Goal: Information Seeking & Learning: Check status

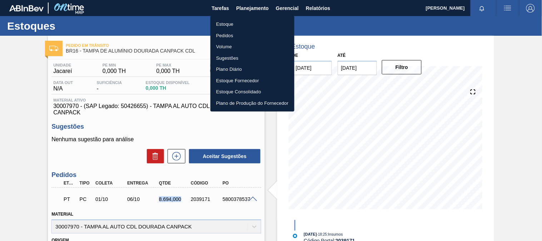
click at [249, 22] on li "Estoque" at bounding box center [252, 24] width 84 height 11
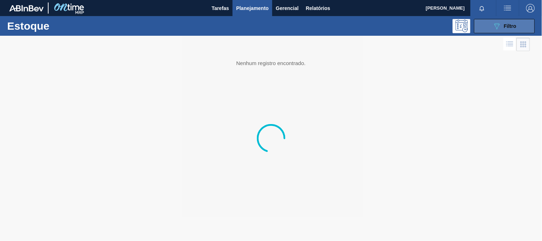
click at [502, 24] on div "089F7B8B-B2A5-4AFE-B5C0-19BA573D28AC Filtro" at bounding box center [505, 26] width 24 height 9
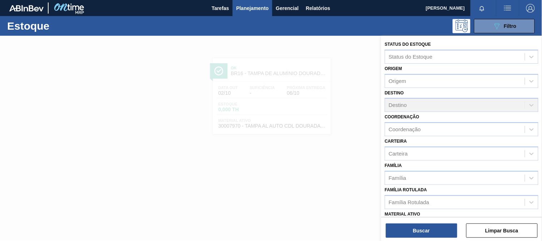
scroll to position [79, 0]
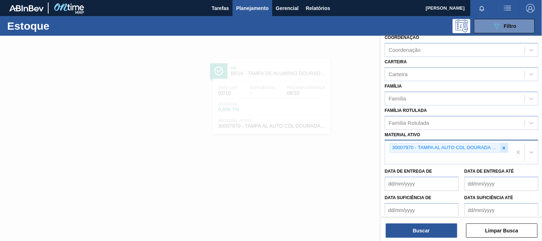
click at [503, 148] on div at bounding box center [504, 147] width 8 height 9
paste ativo "30007969"
type ativo "30007969"
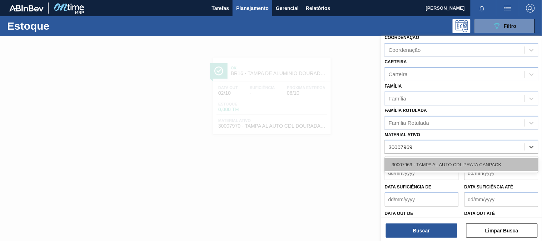
click at [447, 161] on div "30007969 - TAMPA AL AUTO CDL PRATA CANPACK" at bounding box center [462, 164] width 154 height 13
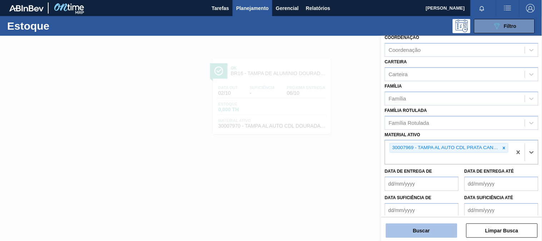
click at [422, 232] on button "Buscar" at bounding box center [421, 230] width 71 height 14
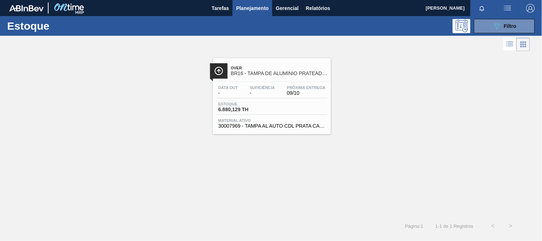
click at [301, 124] on span "30007969 - TAMPA AL AUTO CDL PRATA CANPACK" at bounding box center [271, 125] width 107 height 5
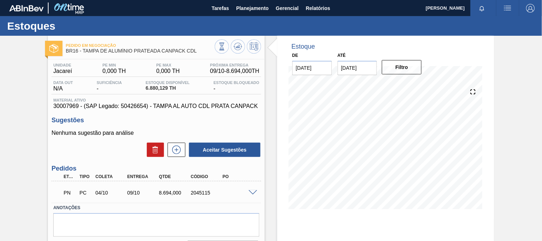
click at [251, 192] on span at bounding box center [253, 192] width 9 height 5
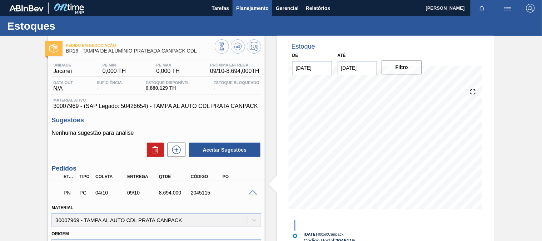
click at [246, 9] on span "Planejamento" at bounding box center [252, 8] width 33 height 9
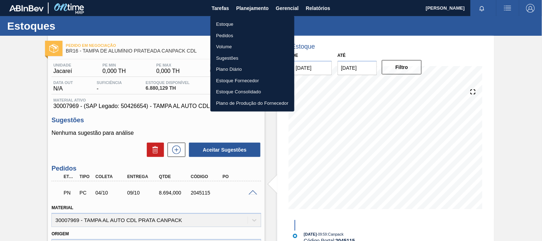
click at [230, 23] on li "Estoque" at bounding box center [252, 24] width 84 height 11
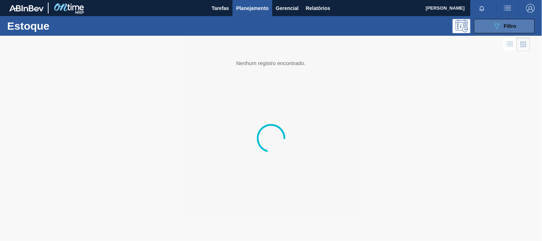
click at [514, 27] on span "Filtro" at bounding box center [510, 26] width 13 height 6
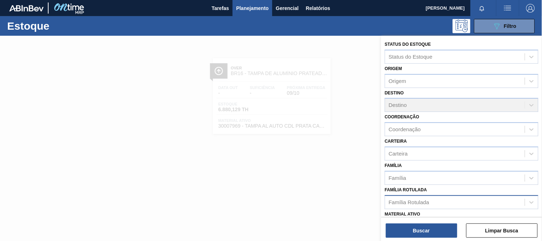
scroll to position [40, 0]
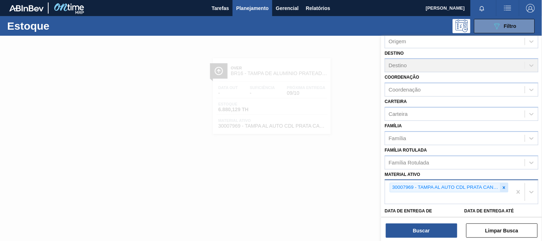
click at [503, 185] on icon at bounding box center [504, 187] width 5 height 5
paste ativo "30003188"
type ativo "30003188"
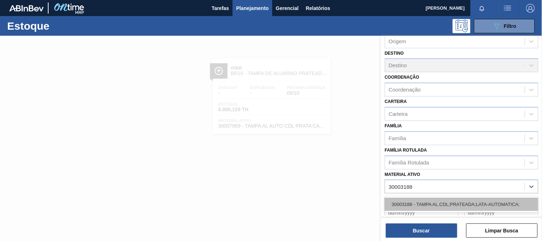
click at [433, 201] on div "30003188 - TAMPA AL.CDL;PRATEADA;LATA-AUTOMATICA;" at bounding box center [462, 204] width 154 height 13
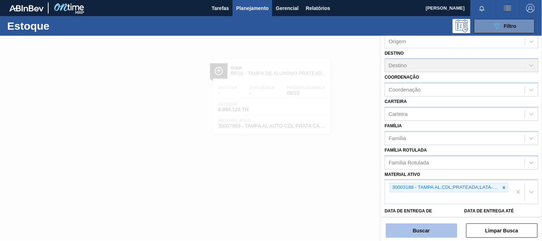
click at [423, 229] on button "Buscar" at bounding box center [421, 230] width 71 height 14
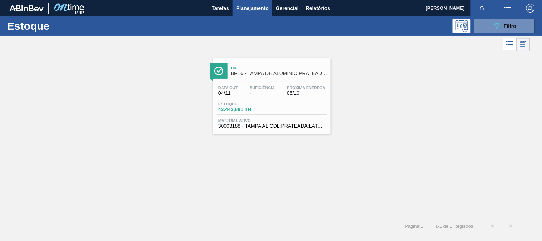
click at [284, 109] on div "Estoque 42.443,891 TH" at bounding box center [272, 108] width 111 height 13
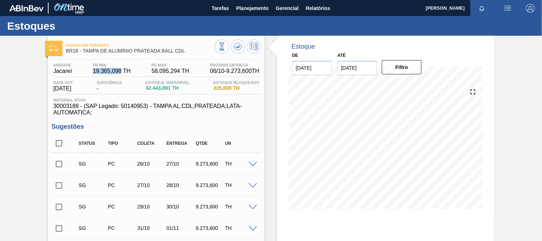
drag, startPoint x: 90, startPoint y: 73, endPoint x: 120, endPoint y: 76, distance: 30.1
click at [120, 76] on div "Unidade Jacareí PE MIN 19.365,098 TH PE MAX 58.095,294 TH Próxima Entrega 06/10…" at bounding box center [156, 70] width 210 height 14
copy span "19.365,098"
click at [255, 12] on span "Planejamento" at bounding box center [252, 8] width 33 height 9
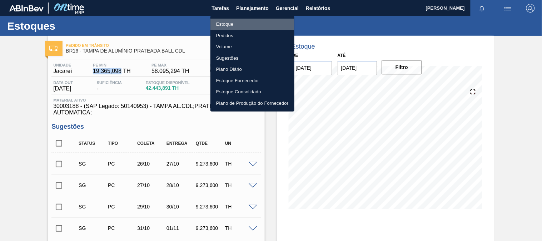
click at [232, 22] on li "Estoque" at bounding box center [252, 24] width 84 height 11
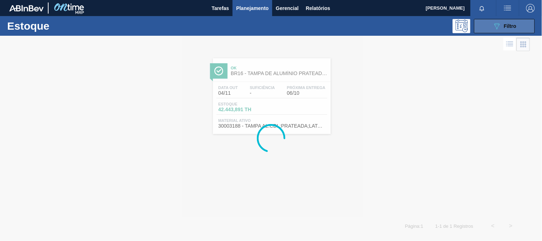
click at [503, 29] on div "089F7B8B-B2A5-4AFE-B5C0-19BA573D28AC Filtro" at bounding box center [505, 26] width 24 height 9
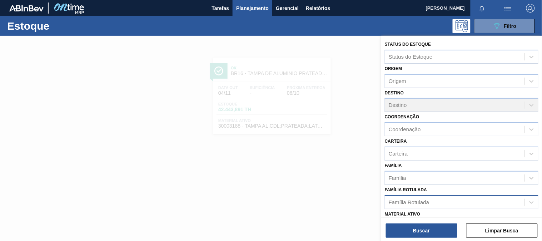
scroll to position [40, 0]
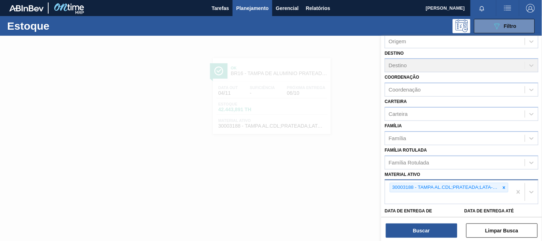
click at [507, 184] on div at bounding box center [504, 187] width 8 height 9
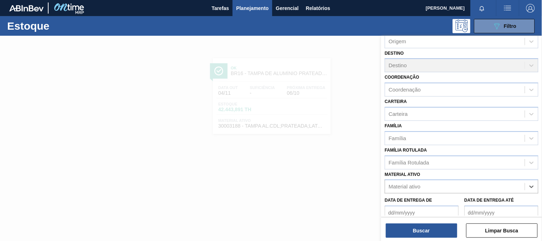
paste ativo "30009353"
type ativo "30009353"
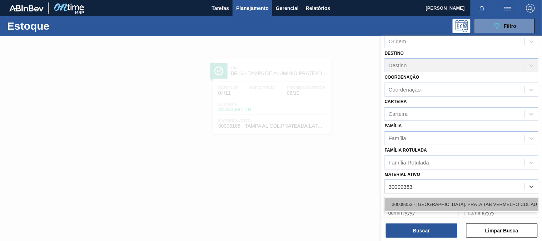
click at [402, 198] on div "30009353 - [GEOGRAPHIC_DATA]. PRATA TAB VERMELHO CDL AUTO" at bounding box center [462, 204] width 154 height 13
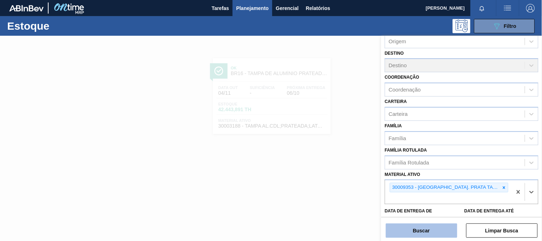
click at [405, 229] on button "Buscar" at bounding box center [421, 230] width 71 height 14
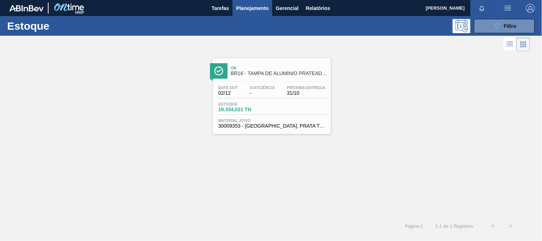
click at [295, 100] on div "Data out 02/12 Suficiência - Próxima Entrega 31/10 Estoque 19.334,021 TH Materi…" at bounding box center [272, 106] width 118 height 49
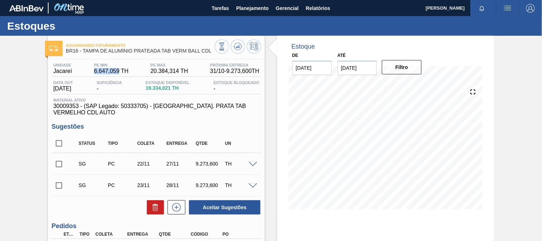
drag, startPoint x: 91, startPoint y: 71, endPoint x: 117, endPoint y: 73, distance: 26.1
click at [117, 73] on div "PE MIN 6.647,059 TH" at bounding box center [111, 68] width 38 height 11
copy span "6.647,059"
click at [251, 8] on span "Planejamento" at bounding box center [252, 8] width 33 height 9
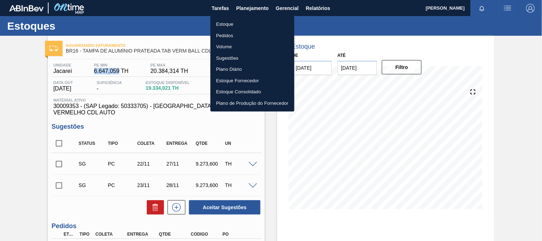
click at [233, 24] on li "Estoque" at bounding box center [252, 24] width 84 height 11
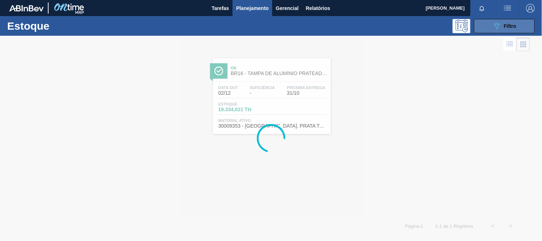
click at [485, 26] on button "089F7B8B-B2A5-4AFE-B5C0-19BA573D28AC Filtro" at bounding box center [504, 26] width 61 height 14
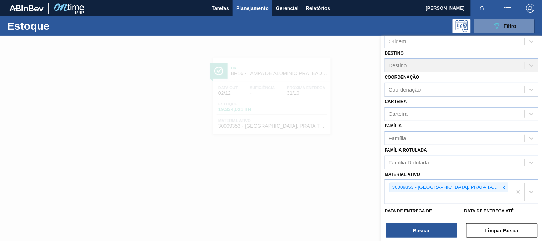
scroll to position [79, 0]
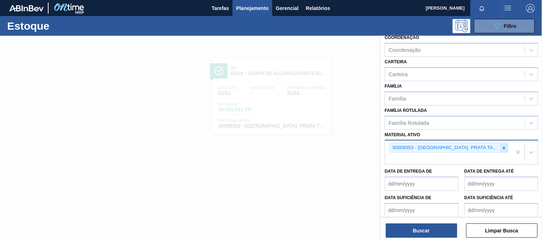
click at [504, 143] on div at bounding box center [504, 147] width 8 height 9
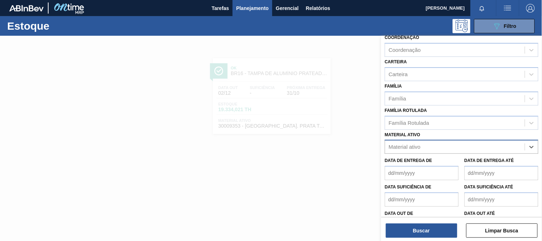
paste ativo "30002702"
type ativo "30002702"
click at [417, 171] on de "Data de Entrega de" at bounding box center [422, 173] width 74 height 14
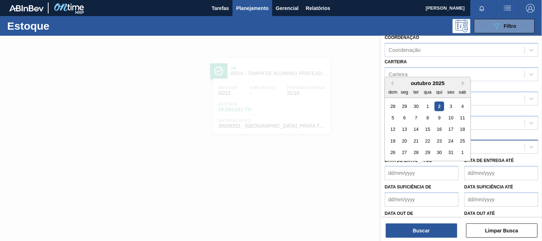
click at [505, 148] on div "Material ativo" at bounding box center [455, 147] width 140 height 10
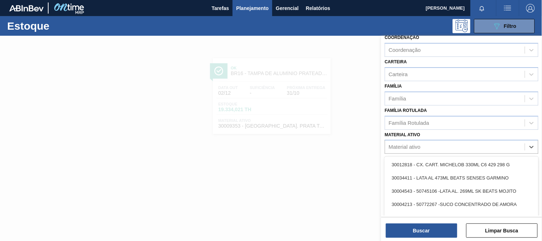
paste ativo "30002702"
type ativo "30002702"
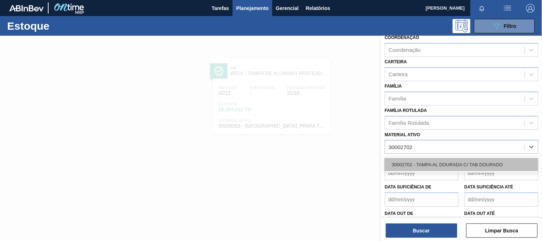
click at [427, 163] on div "30002702 - TAMPA AL DOURADA C/ TAB DOURADO" at bounding box center [462, 164] width 154 height 13
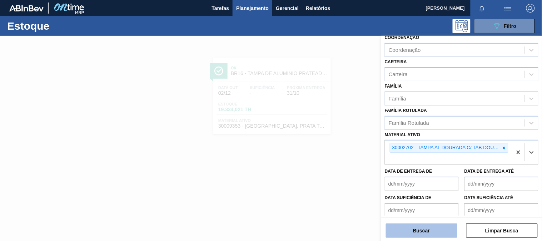
click at [421, 229] on button "Buscar" at bounding box center [421, 230] width 71 height 14
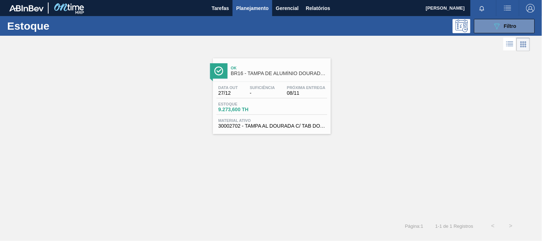
click at [294, 109] on div "Estoque 9.273,600 TH" at bounding box center [272, 108] width 111 height 13
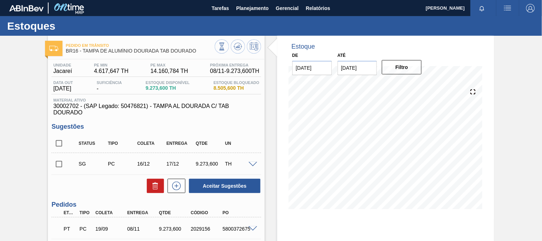
scroll to position [40, 0]
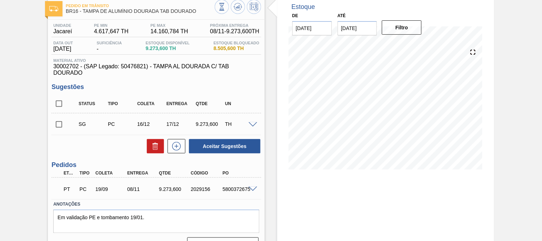
click at [237, 187] on div "5800372675" at bounding box center [238, 189] width 35 height 6
click at [105, 29] on span "4.617,647 TH" at bounding box center [111, 31] width 35 height 6
copy span "4.617,647"
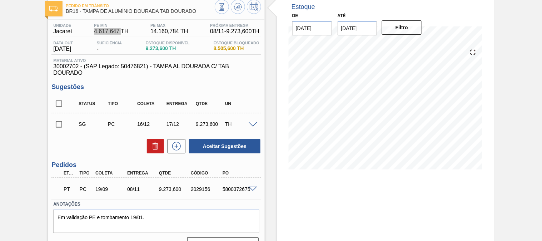
scroll to position [0, 0]
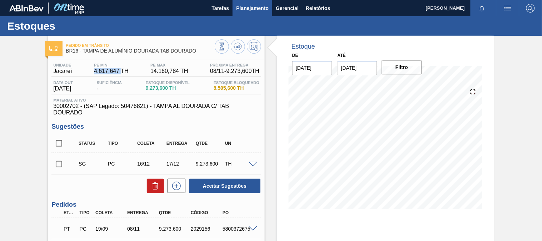
click at [244, 6] on span "Planejamento" at bounding box center [252, 8] width 33 height 9
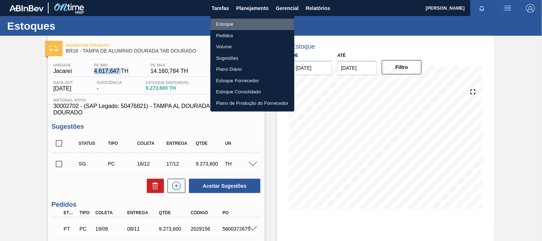
click at [230, 24] on li "Estoque" at bounding box center [252, 24] width 84 height 11
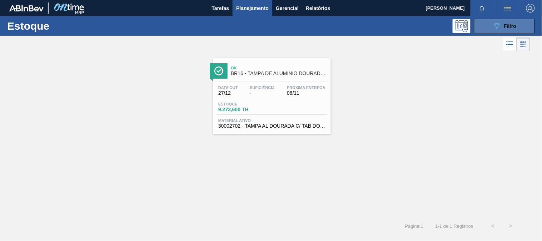
click at [522, 27] on button "089F7B8B-B2A5-4AFE-B5C0-19BA573D28AC Filtro" at bounding box center [504, 26] width 61 height 14
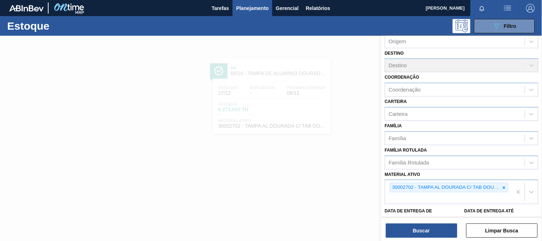
scroll to position [79, 0]
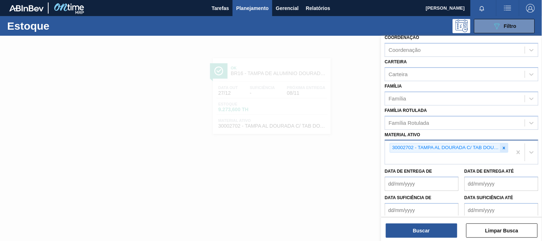
click at [500, 144] on div at bounding box center [504, 147] width 8 height 9
paste ativo "30003189"
type ativo "30003189"
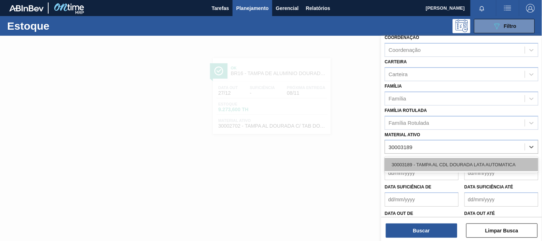
click at [452, 162] on div "30003189 - TAMPA AL CDL DOURADA LATA AUTOMATICA" at bounding box center [462, 164] width 154 height 13
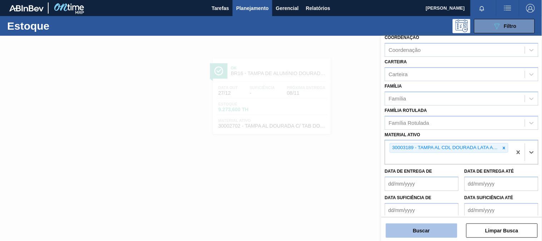
click at [420, 223] on button "Buscar" at bounding box center [421, 230] width 71 height 14
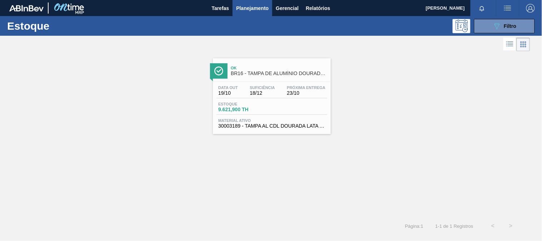
click at [302, 103] on div "Estoque 9.621,900 TH" at bounding box center [272, 108] width 111 height 13
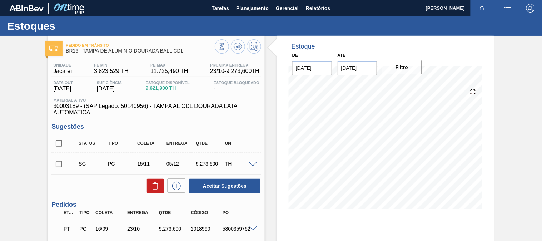
scroll to position [40, 0]
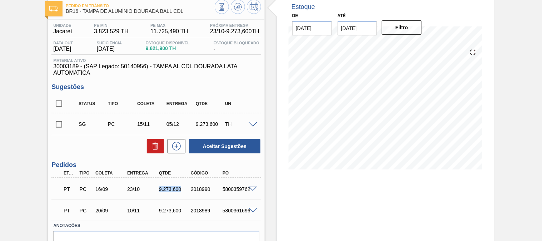
drag, startPoint x: 158, startPoint y: 186, endPoint x: 180, endPoint y: 192, distance: 23.1
click at [180, 192] on div "PT PC 16/09 23/10 9.273,[PHONE_NUMBER] 5800359762" at bounding box center [154, 188] width 191 height 14
drag, startPoint x: 94, startPoint y: 31, endPoint x: 118, endPoint y: 31, distance: 23.9
click at [118, 31] on span "3.823,529 TH" at bounding box center [111, 31] width 35 height 6
copy span "3.823,529"
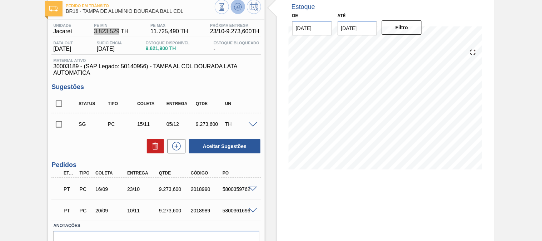
scroll to position [0, 0]
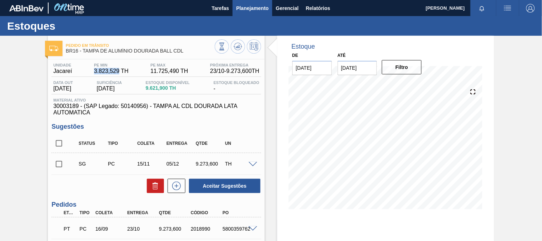
click at [250, 11] on span "Planejamento" at bounding box center [252, 8] width 33 height 9
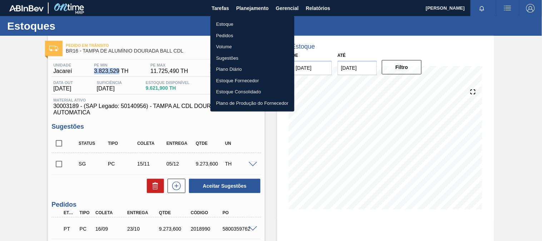
click at [237, 21] on li "Estoque" at bounding box center [252, 24] width 84 height 11
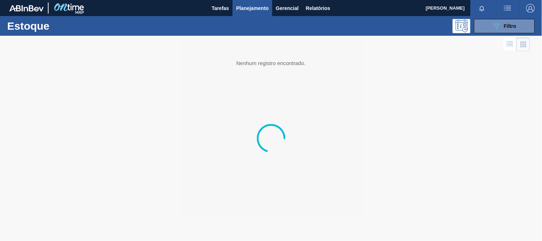
drag, startPoint x: 491, startPoint y: 25, endPoint x: 497, endPoint y: 60, distance: 35.4
click at [491, 25] on button "089F7B8B-B2A5-4AFE-B5C0-19BA573D28AC Filtro" at bounding box center [504, 26] width 61 height 14
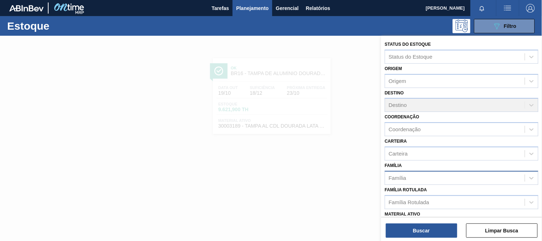
scroll to position [40, 0]
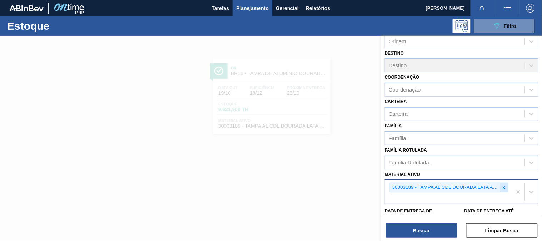
click at [502, 187] on icon at bounding box center [504, 187] width 5 height 5
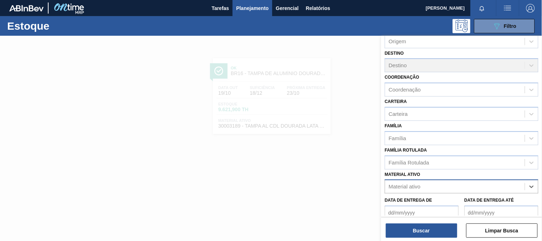
paste ativo "30002293"
type ativo "30002293"
drag, startPoint x: 454, startPoint y: 195, endPoint x: 437, endPoint y: 198, distance: 17.7
click at [437, 198] on div "30002293 - FOLHA SEP. PAPEL CARTAO 1200x1000M 350g" at bounding box center [462, 204] width 154 height 13
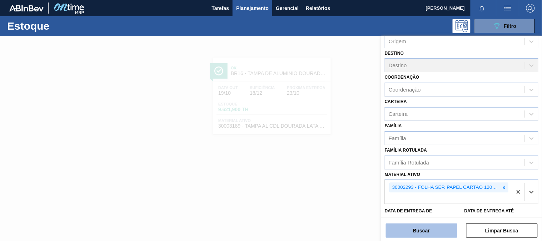
click at [423, 228] on button "Buscar" at bounding box center [421, 230] width 71 height 14
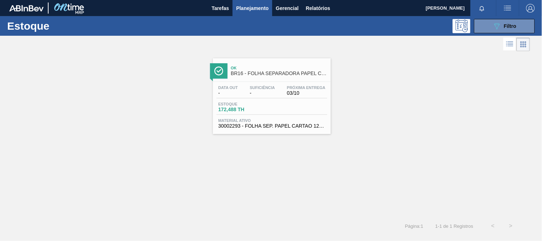
click at [258, 106] on div "Estoque 172,488 TH" at bounding box center [244, 107] width 54 height 10
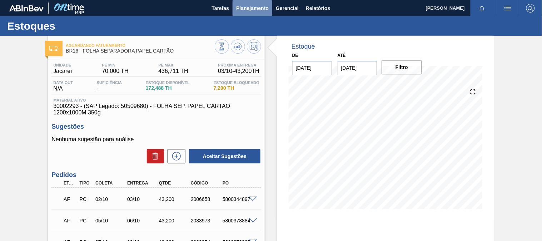
click at [241, 4] on span "Planejamento" at bounding box center [252, 8] width 33 height 9
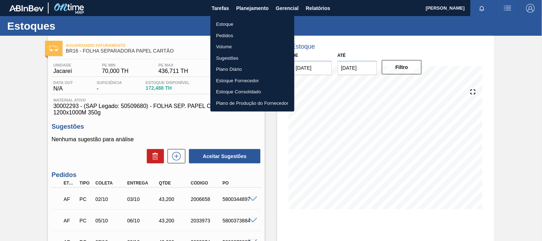
click at [247, 23] on li "Estoque" at bounding box center [252, 24] width 84 height 11
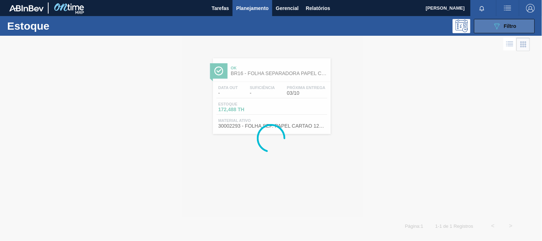
click at [479, 26] on button "089F7B8B-B2A5-4AFE-B5C0-19BA573D28AC Filtro" at bounding box center [504, 26] width 61 height 14
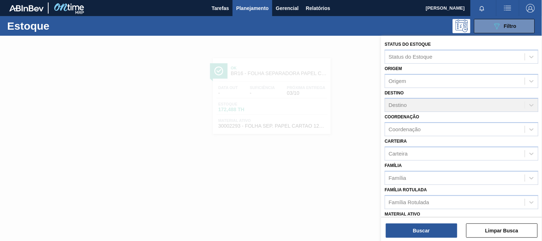
scroll to position [40, 0]
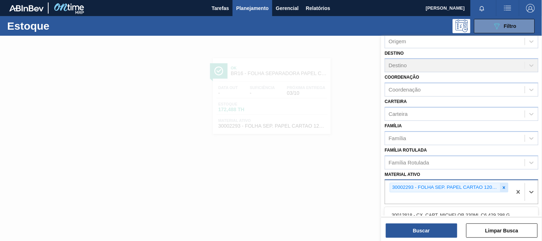
click at [499, 186] on div "30002293 - FOLHA SEP. PAPEL CARTAO 1200x1000M 350g" at bounding box center [445, 187] width 110 height 9
click at [502, 186] on icon at bounding box center [504, 187] width 5 height 5
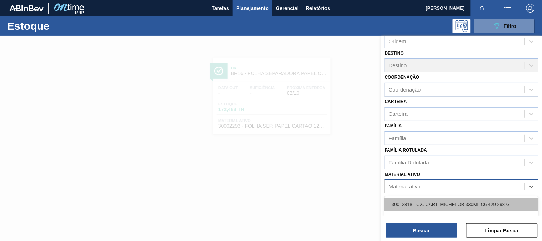
click at [449, 198] on div "30012818 - CX. CART. MICHELOB 330ML C6 429 298 G" at bounding box center [462, 204] width 154 height 13
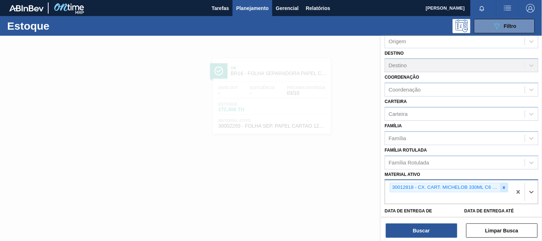
click at [505, 183] on div at bounding box center [504, 187] width 8 height 9
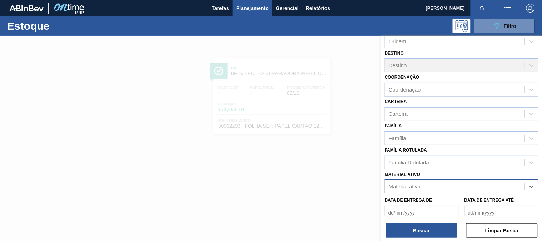
paste ativo "3"
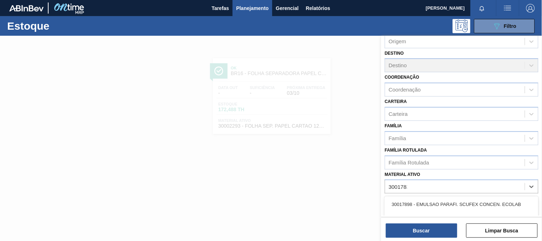
type ativo "30017830"
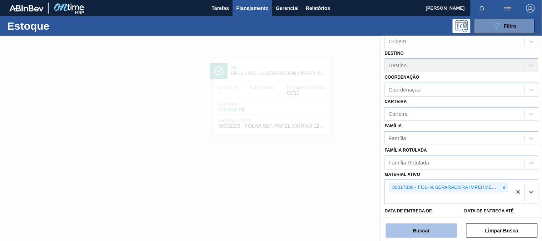
click at [429, 225] on button "Buscar" at bounding box center [421, 230] width 71 height 14
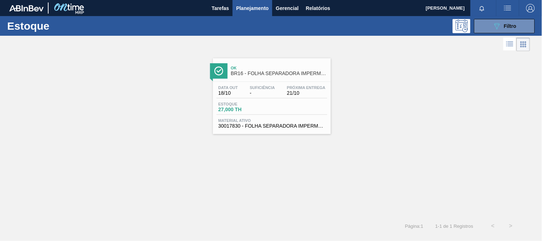
click at [258, 130] on div "Data out 18/10 Suficiência - Próxima Entrega 21/10 Estoque 27,000 TH Material a…" at bounding box center [272, 106] width 118 height 49
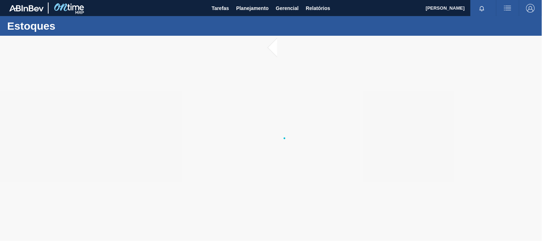
click at [261, 127] on icon at bounding box center [271, 138] width 29 height 29
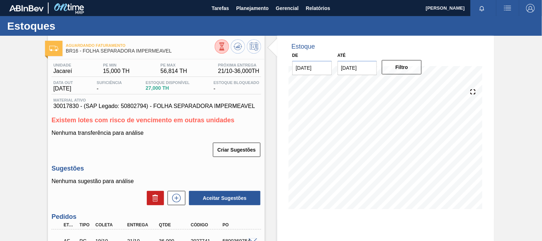
click at [101, 93] on div "Data out [DATE] Suficiência - Estoque Disponível 27,000 TH Estoque Bloqueado -" at bounding box center [156, 87] width 210 height 14
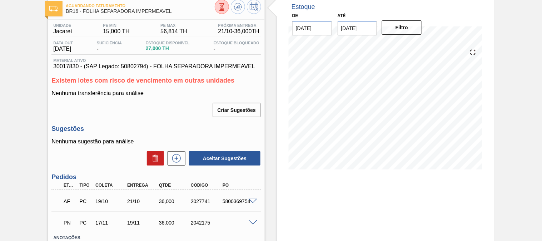
scroll to position [79, 0]
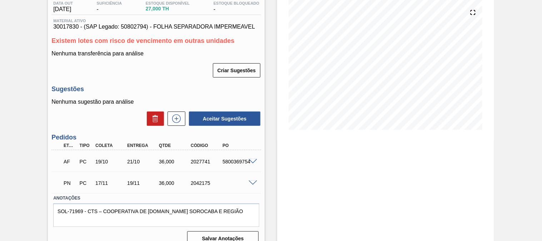
click at [249, 161] on span at bounding box center [253, 161] width 9 height 5
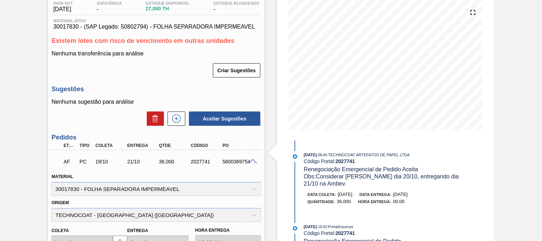
scroll to position [0, 0]
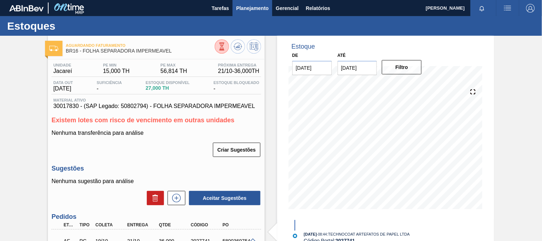
click at [252, 7] on span "Planejamento" at bounding box center [252, 8] width 33 height 9
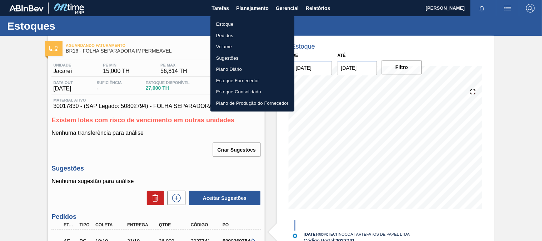
click at [233, 26] on li "Estoque" at bounding box center [252, 24] width 84 height 11
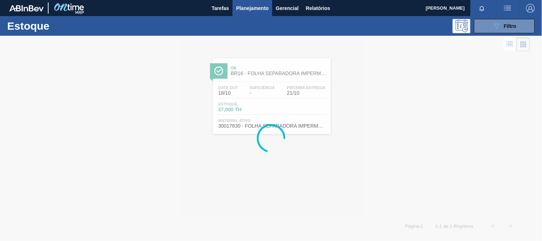
click at [513, 29] on div "089F7B8B-B2A5-4AFE-B5C0-19BA573D28AC Filtro" at bounding box center [505, 26] width 24 height 9
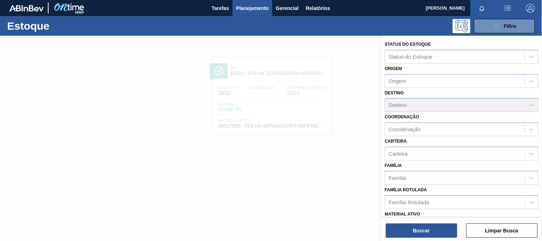
scroll to position [40, 0]
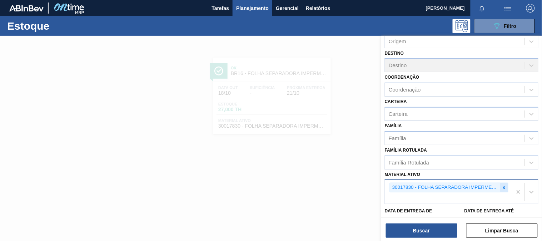
click at [503, 186] on icon at bounding box center [504, 187] width 3 height 3
paste ativo "30003188"
type ativo "30003188"
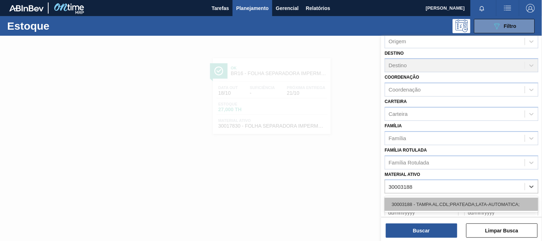
click at [430, 203] on div "30003188 - TAMPA AL.CDL;PRATEADA;LATA-AUTOMATICA;" at bounding box center [462, 204] width 154 height 13
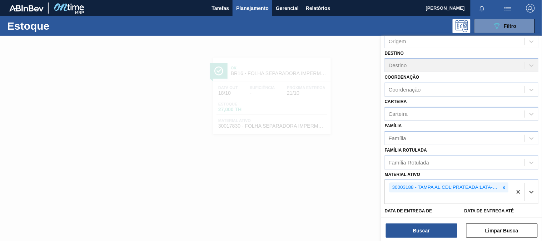
click at [411, 238] on div "Status do Estoque Status do Estoque Origem Origem Destino Destino Coordenação C…" at bounding box center [461, 139] width 161 height 207
click at [413, 233] on button "Buscar" at bounding box center [421, 230] width 71 height 14
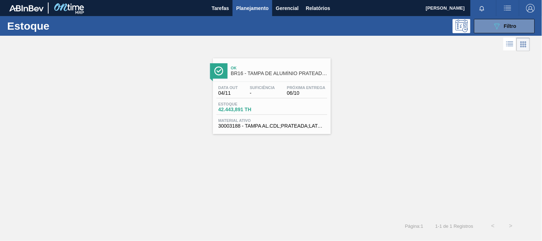
click at [269, 116] on div "Estoque 089F7B8B-B2A5-4AFE-B5C0-19BA573D28AC Filtro Status do Estoque Status do…" at bounding box center [271, 125] width 542 height 219
click at [269, 116] on div "Data out 04/11 Suficiência - Próxima Entrega 06/10 Estoque 42.443,891 TH Materi…" at bounding box center [272, 106] width 118 height 49
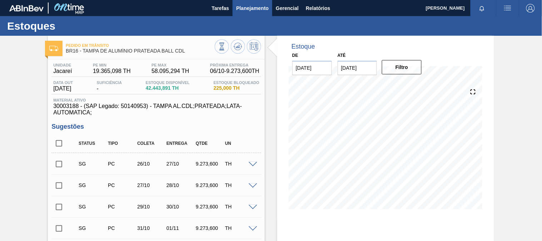
click at [263, 6] on span "Planejamento" at bounding box center [252, 8] width 33 height 9
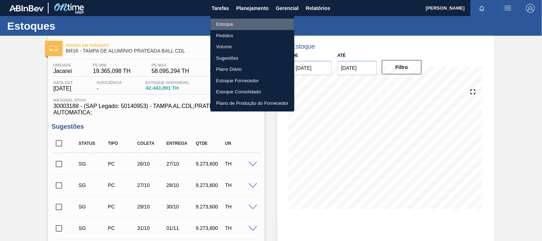
drag, startPoint x: 237, startPoint y: 23, endPoint x: 402, endPoint y: 27, distance: 165.8
click at [237, 23] on li "Estoque" at bounding box center [252, 24] width 84 height 11
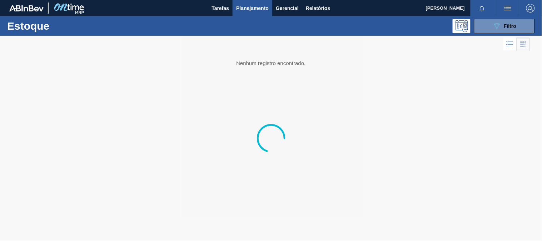
click at [502, 29] on div "089F7B8B-B2A5-4AFE-B5C0-19BA573D28AC Filtro" at bounding box center [505, 26] width 24 height 9
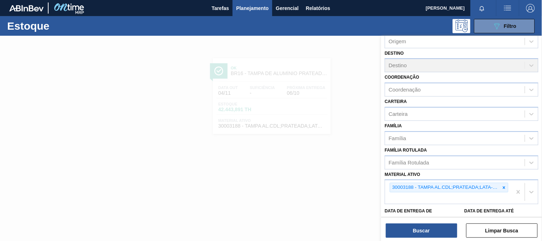
scroll to position [79, 0]
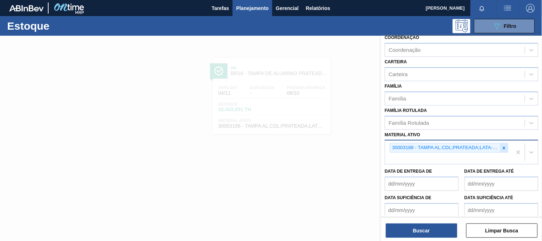
click at [504, 145] on icon at bounding box center [504, 147] width 5 height 5
paste ativo "30007970"
type ativo "30007970"
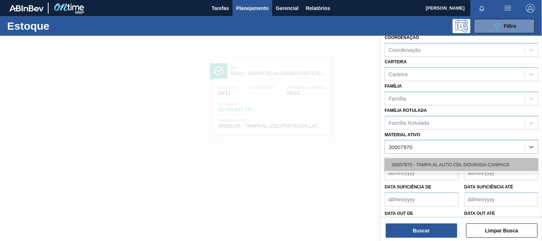
click at [448, 165] on div "30007970 - TAMPA AL AUTO CDL DOURADA CANPACK" at bounding box center [462, 164] width 154 height 13
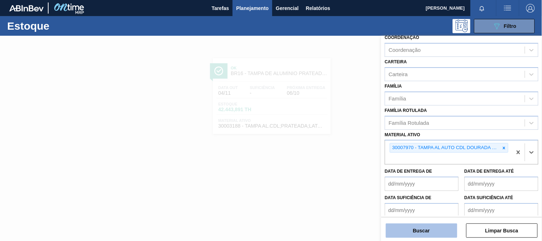
click at [440, 230] on button "Buscar" at bounding box center [421, 230] width 71 height 14
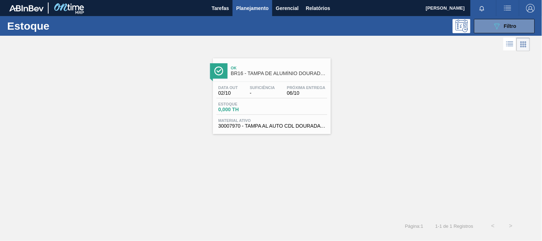
click at [270, 88] on span "Suficiência" at bounding box center [262, 87] width 25 height 4
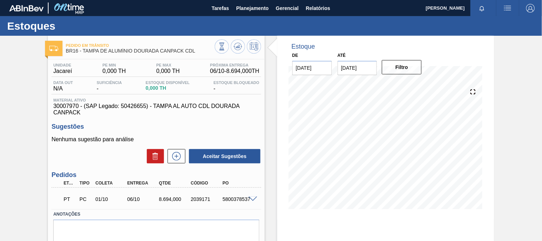
click at [236, 195] on div "PT PC 01/10 06/10 8.694,000 2039171 5800378537" at bounding box center [154, 198] width 191 height 14
copy div "5800378537"
click at [256, 11] on span "Planejamento" at bounding box center [252, 8] width 33 height 9
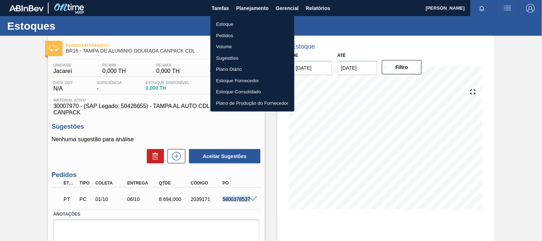
click at [235, 24] on li "Estoque" at bounding box center [252, 24] width 84 height 11
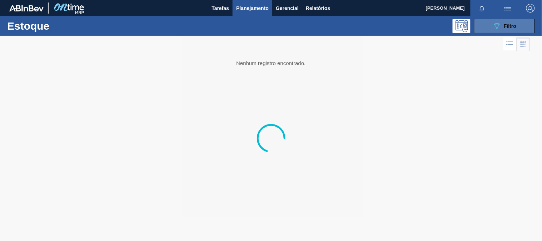
click at [502, 19] on button "089F7B8B-B2A5-4AFE-B5C0-19BA573D28AC Filtro" at bounding box center [504, 26] width 61 height 14
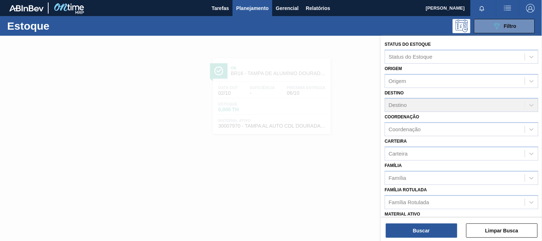
scroll to position [40, 0]
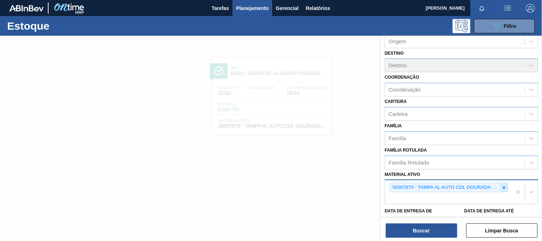
click at [503, 185] on icon at bounding box center [504, 187] width 5 height 5
paste ativo "30007969"
type ativo "30007969"
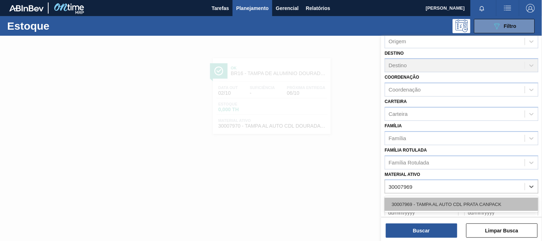
click at [443, 201] on div "30007969 - TAMPA AL AUTO CDL PRATA CANPACK" at bounding box center [462, 204] width 154 height 13
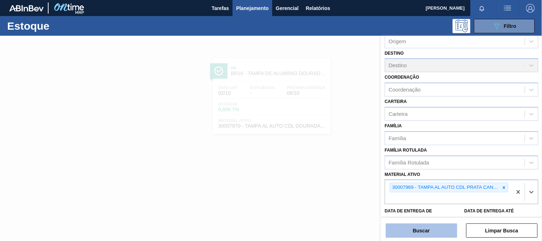
click at [435, 226] on button "Buscar" at bounding box center [421, 230] width 71 height 14
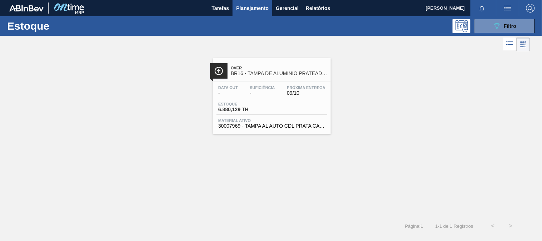
click at [292, 103] on div "Estoque 6.880,129 TH" at bounding box center [272, 108] width 111 height 13
